Goal: Check status: Check status

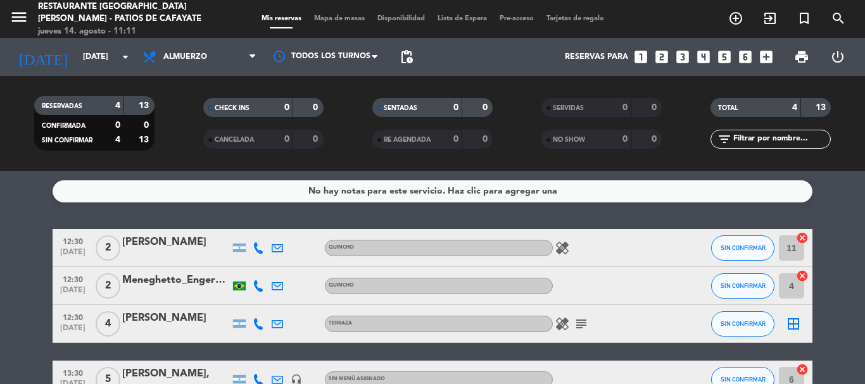
click at [578, 322] on icon "subject" at bounding box center [580, 323] width 15 height 15
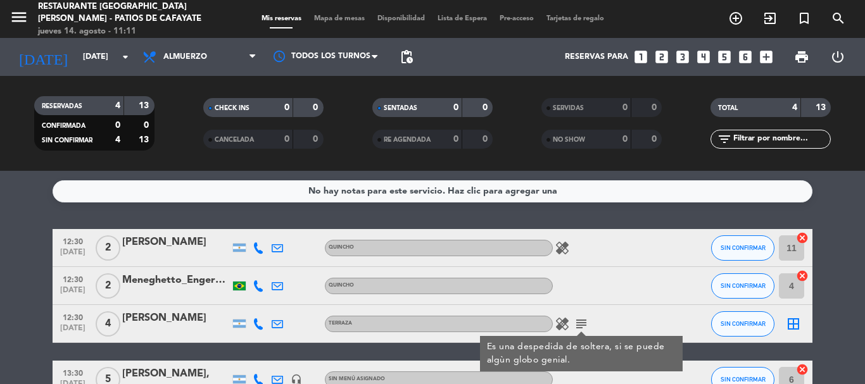
click at [578, 322] on icon "subject" at bounding box center [580, 323] width 15 height 15
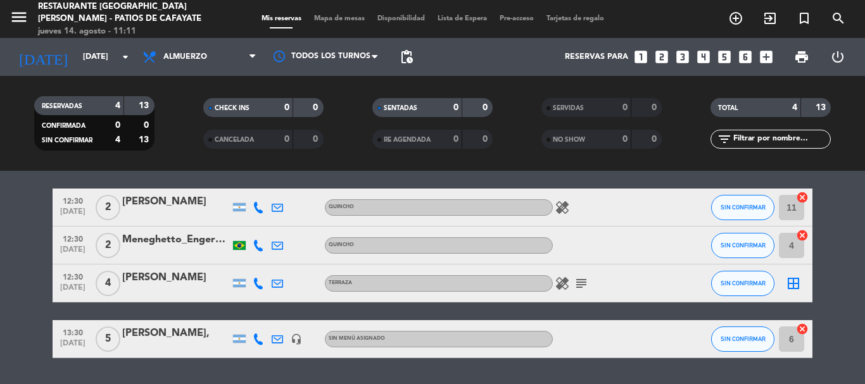
scroll to position [78, 0]
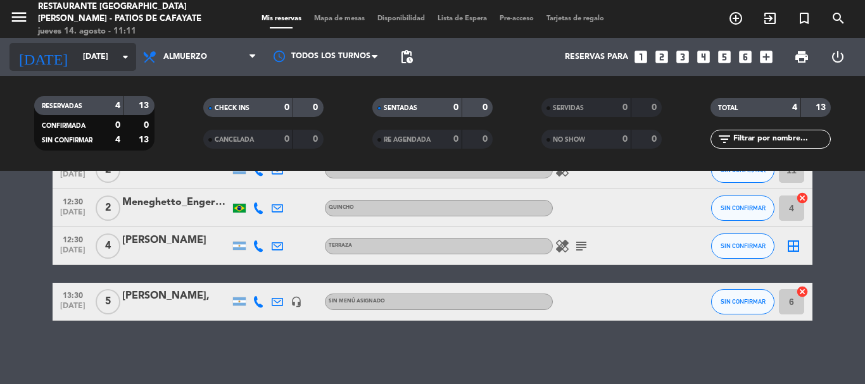
click at [124, 53] on icon "arrow_drop_down" at bounding box center [125, 56] width 15 height 15
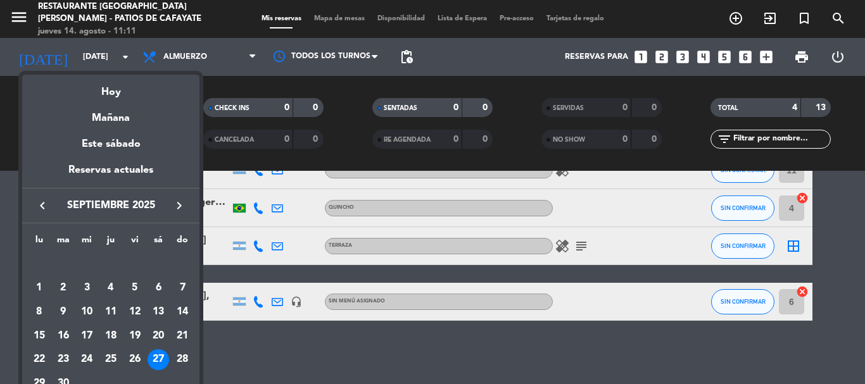
click at [174, 211] on icon "keyboard_arrow_right" at bounding box center [179, 205] width 15 height 15
click at [39, 206] on icon "keyboard_arrow_left" at bounding box center [42, 205] width 15 height 15
click at [39, 204] on icon "keyboard_arrow_left" at bounding box center [42, 205] width 15 height 15
click at [87, 358] on div "27" at bounding box center [87, 360] width 22 height 22
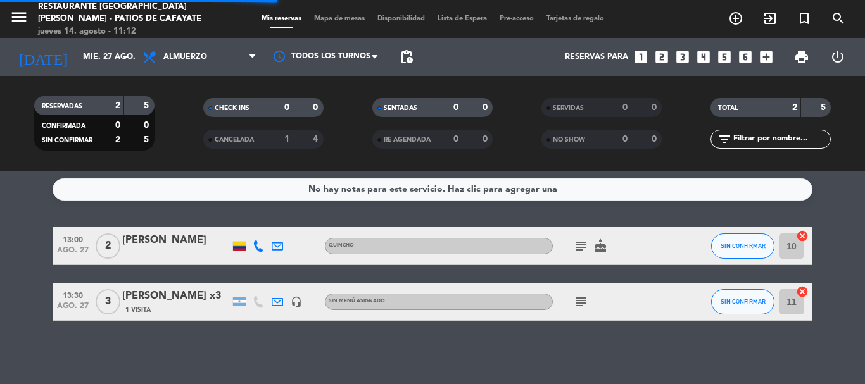
scroll to position [2, 0]
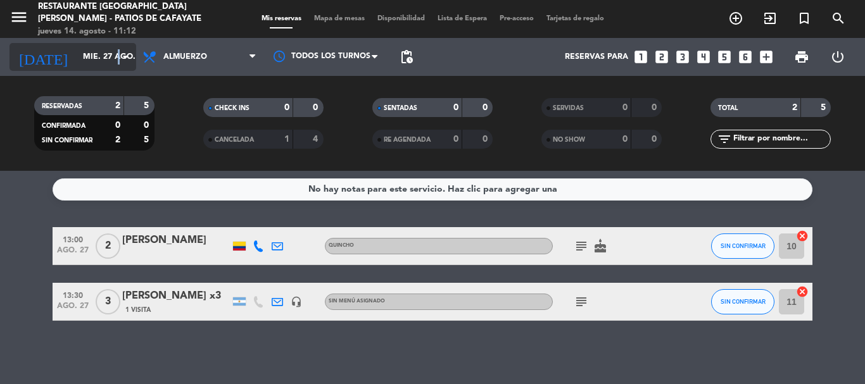
click at [120, 50] on icon "arrow_drop_down" at bounding box center [125, 56] width 15 height 15
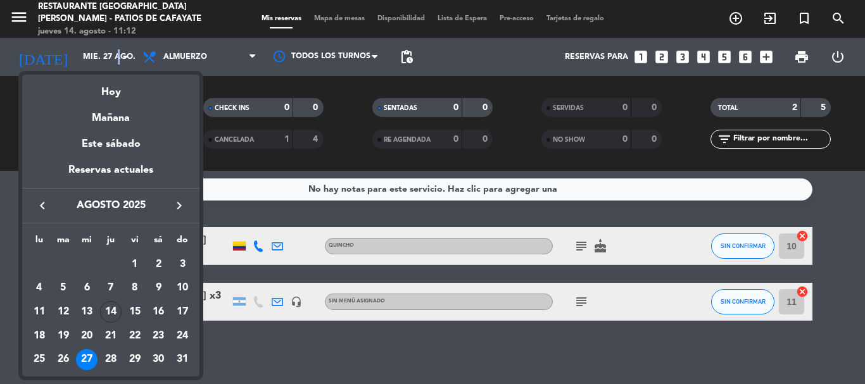
click at [186, 204] on icon "keyboard_arrow_right" at bounding box center [179, 205] width 15 height 15
click at [158, 334] on div "20" at bounding box center [158, 336] width 22 height 22
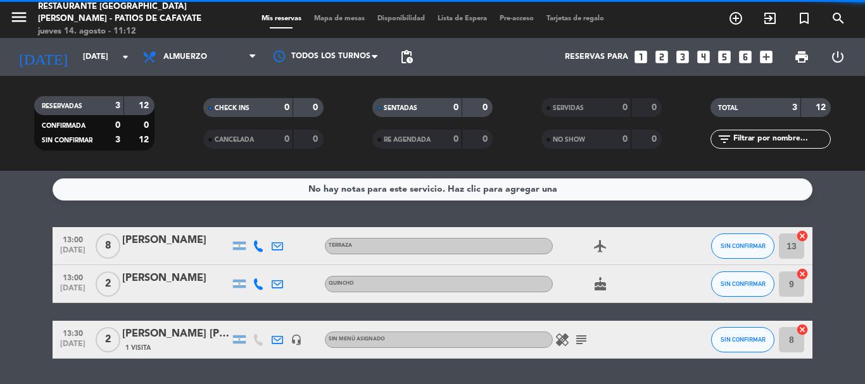
scroll to position [40, 0]
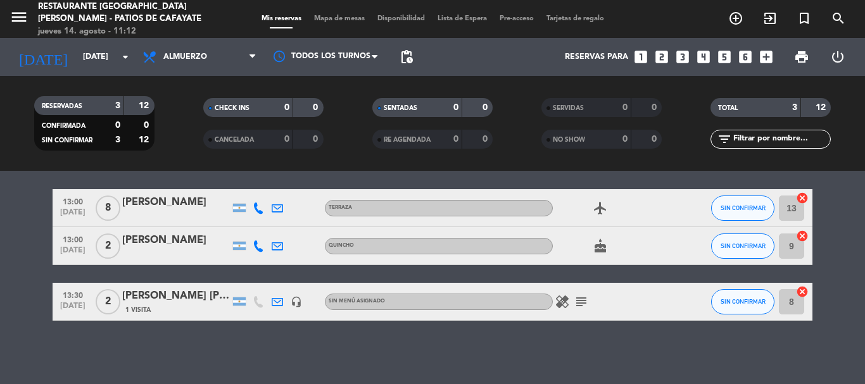
click at [582, 301] on icon "subject" at bounding box center [580, 301] width 15 height 15
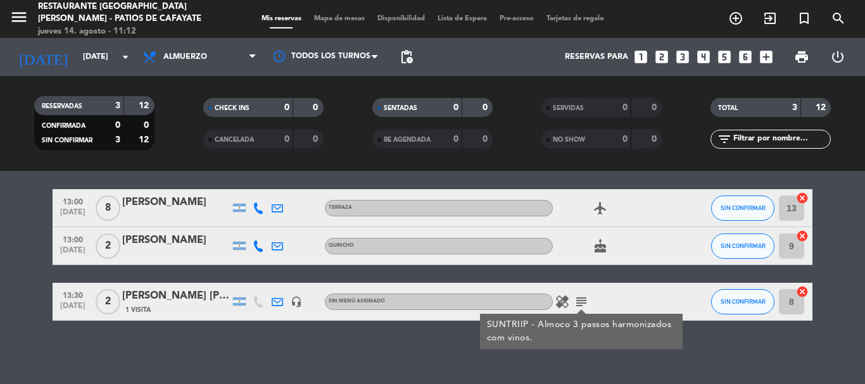
click at [304, 339] on div "No hay notas para este servicio. Haz clic para agregar una 13:00 [DATE] 8 [PERS…" at bounding box center [432, 277] width 865 height 213
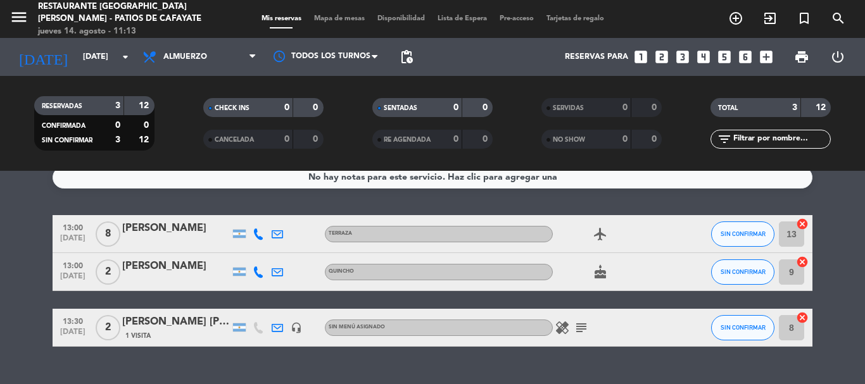
scroll to position [0, 0]
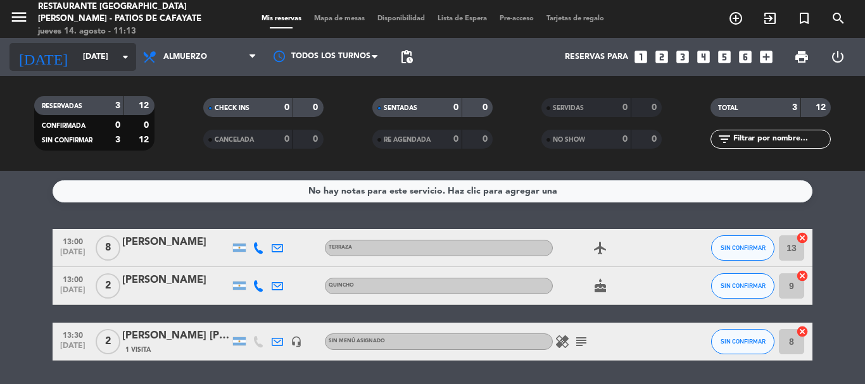
click at [120, 61] on icon "arrow_drop_down" at bounding box center [125, 56] width 15 height 15
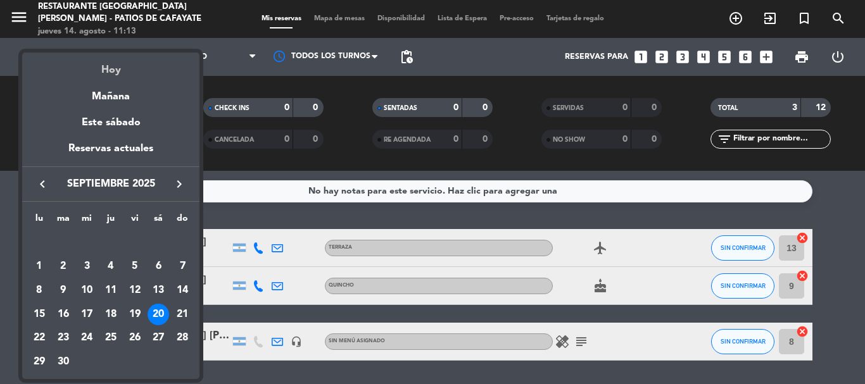
click at [119, 62] on div "Hoy" at bounding box center [110, 66] width 177 height 26
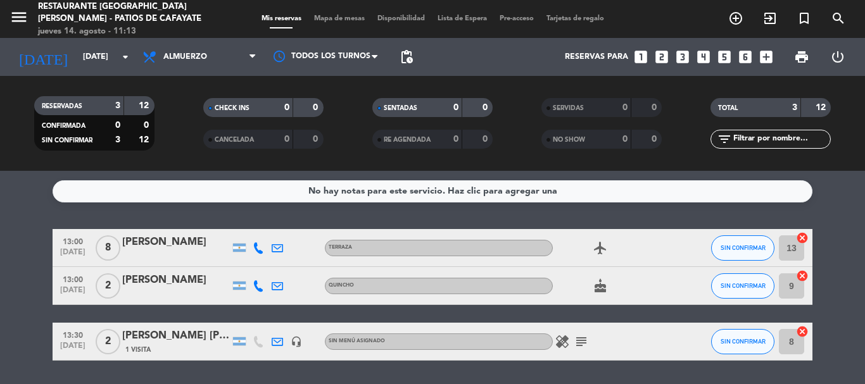
type input "jue. 14 ago."
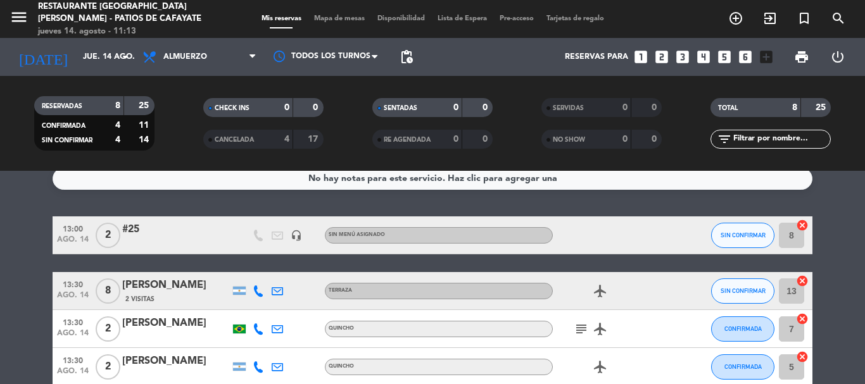
scroll to position [12, 0]
